Goal: Task Accomplishment & Management: Use online tool/utility

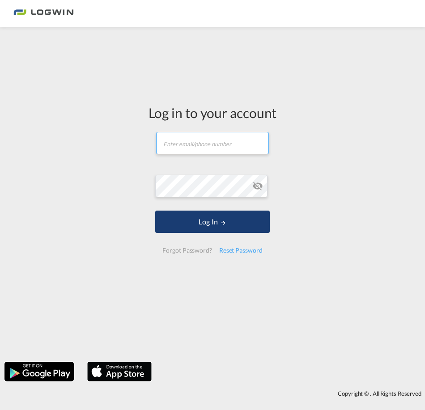
type input "[PERSON_NAME][EMAIL_ADDRESS][PERSON_NAME][DOMAIN_NAME]"
click at [211, 228] on button "Log In" at bounding box center [212, 222] width 114 height 22
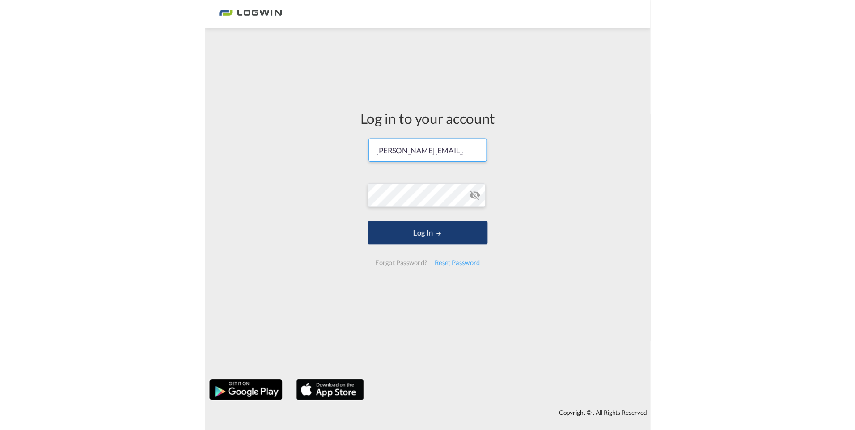
scroll to position [0, 58]
